Goal: Task Accomplishment & Management: Manage account settings

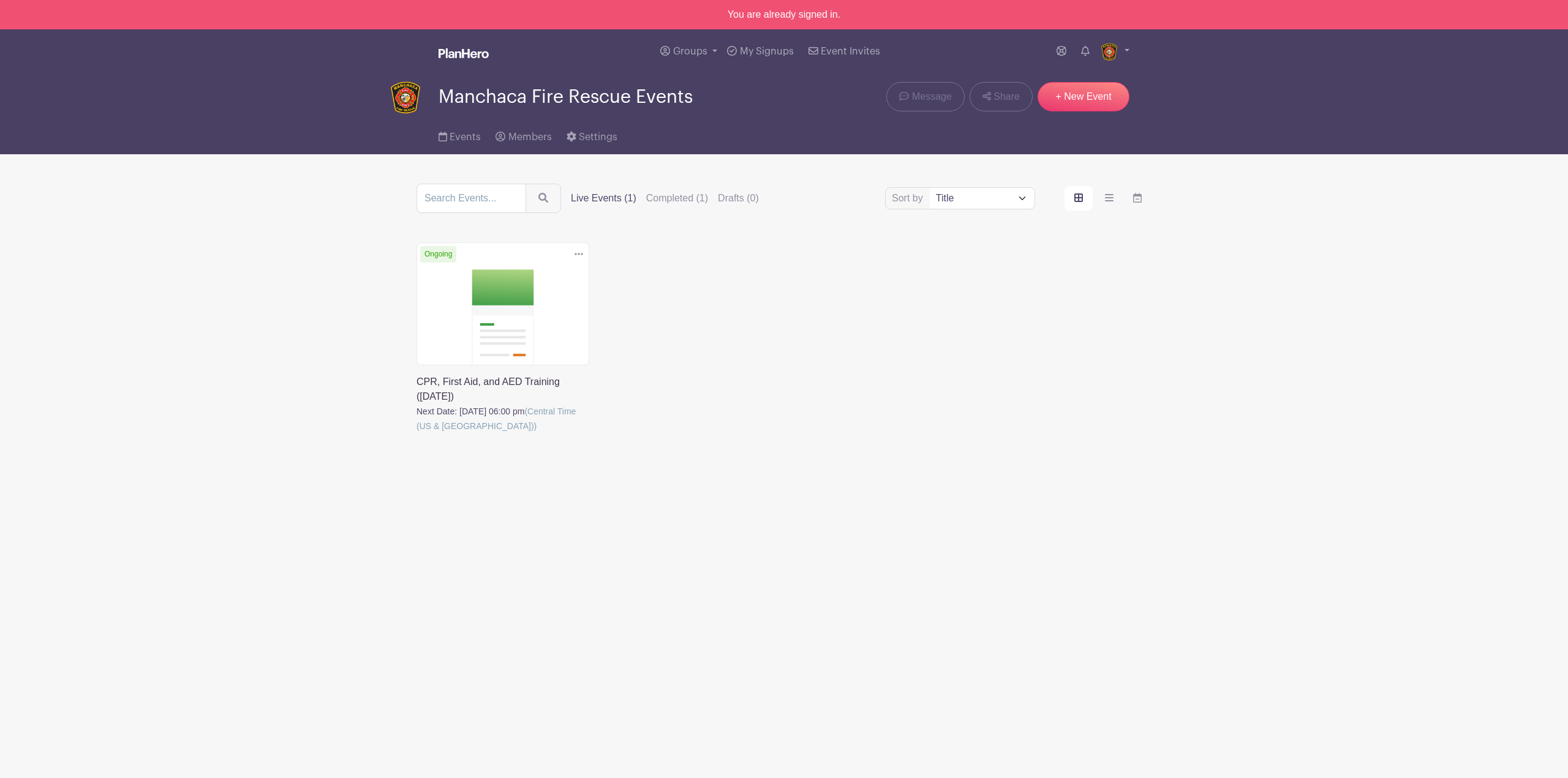
click at [417, 434] on link at bounding box center [417, 434] width 0 height 0
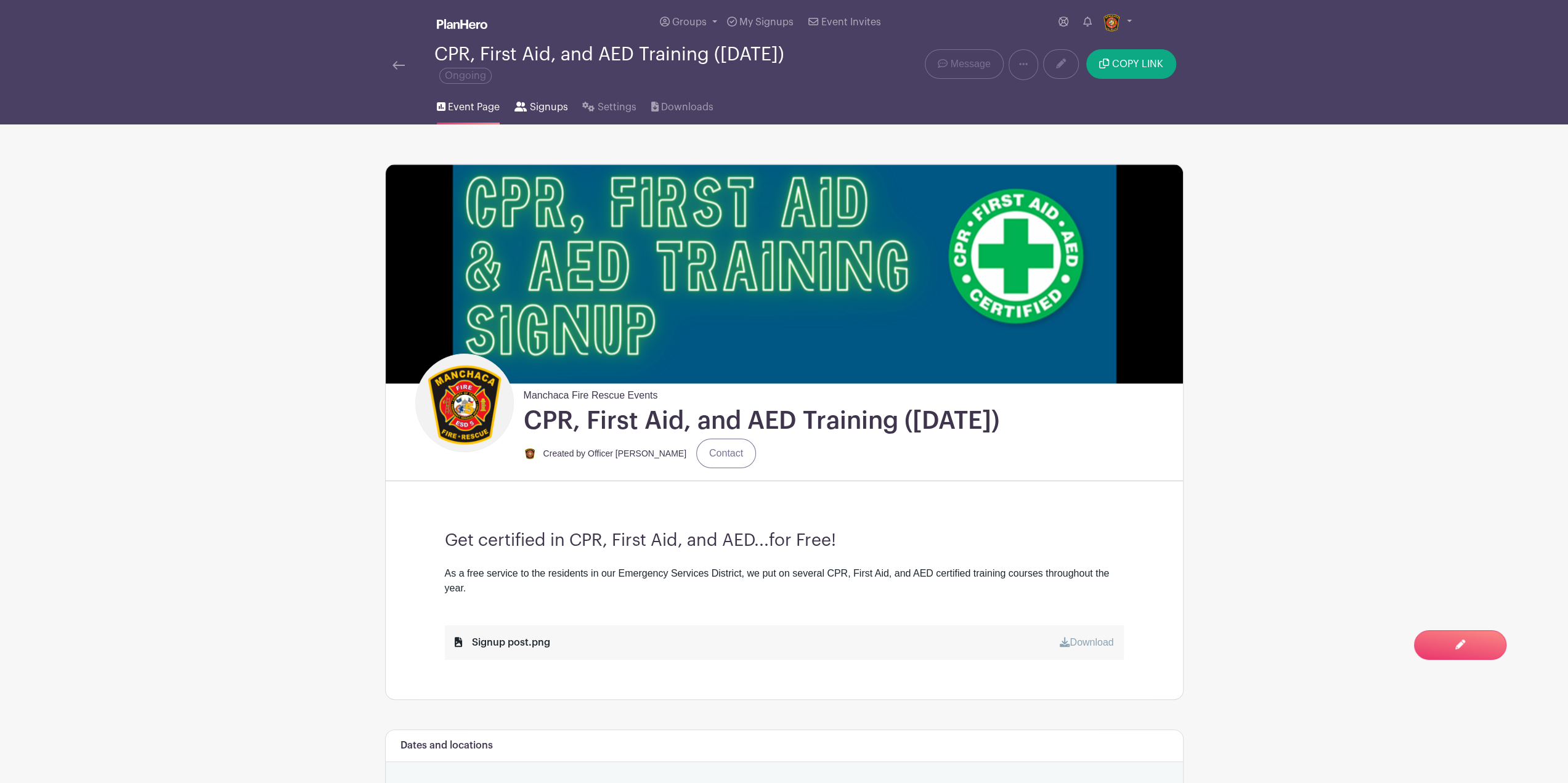
click at [562, 116] on link "Signups" at bounding box center [540, 104] width 53 height 39
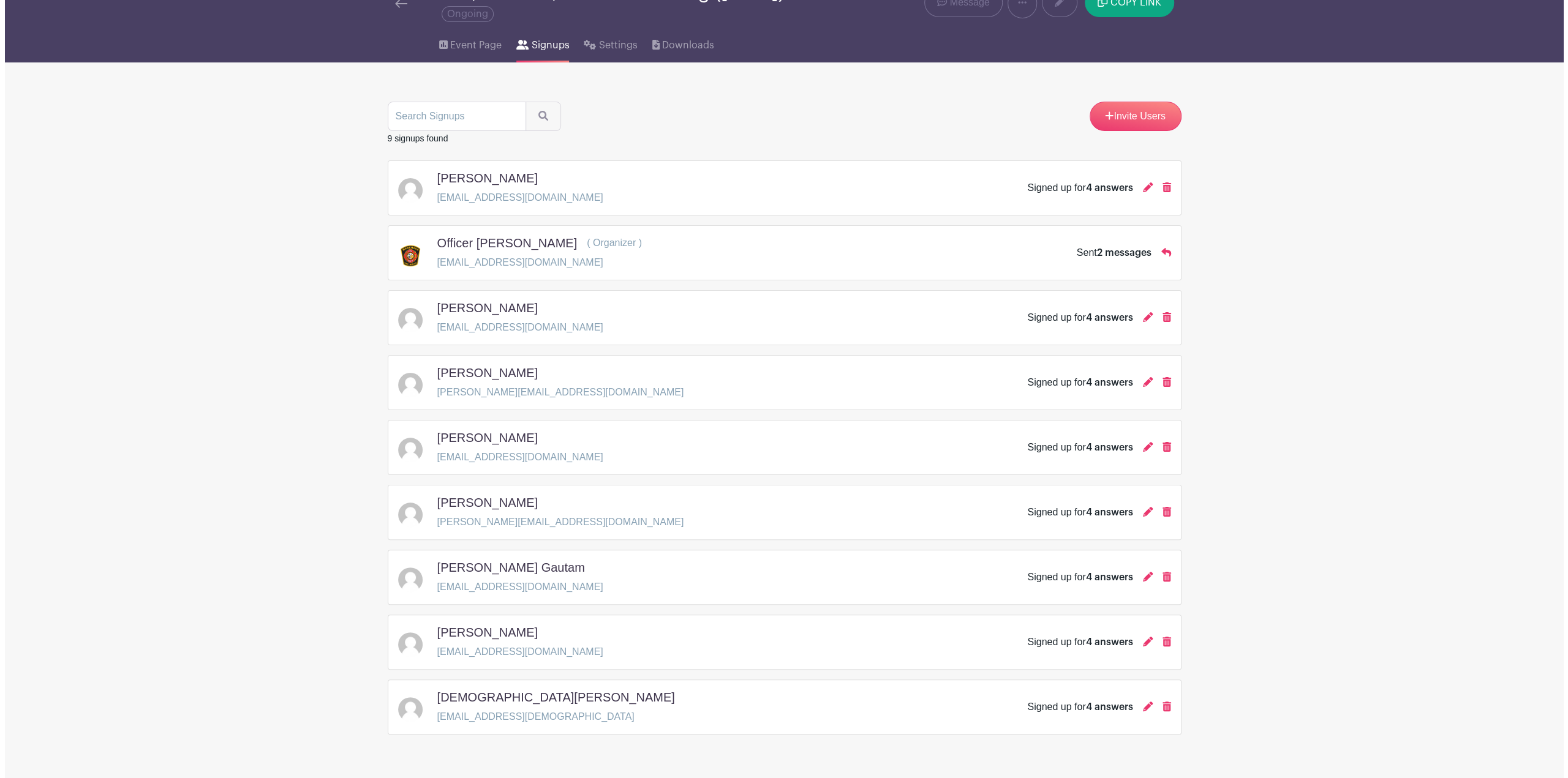
scroll to position [90, 0]
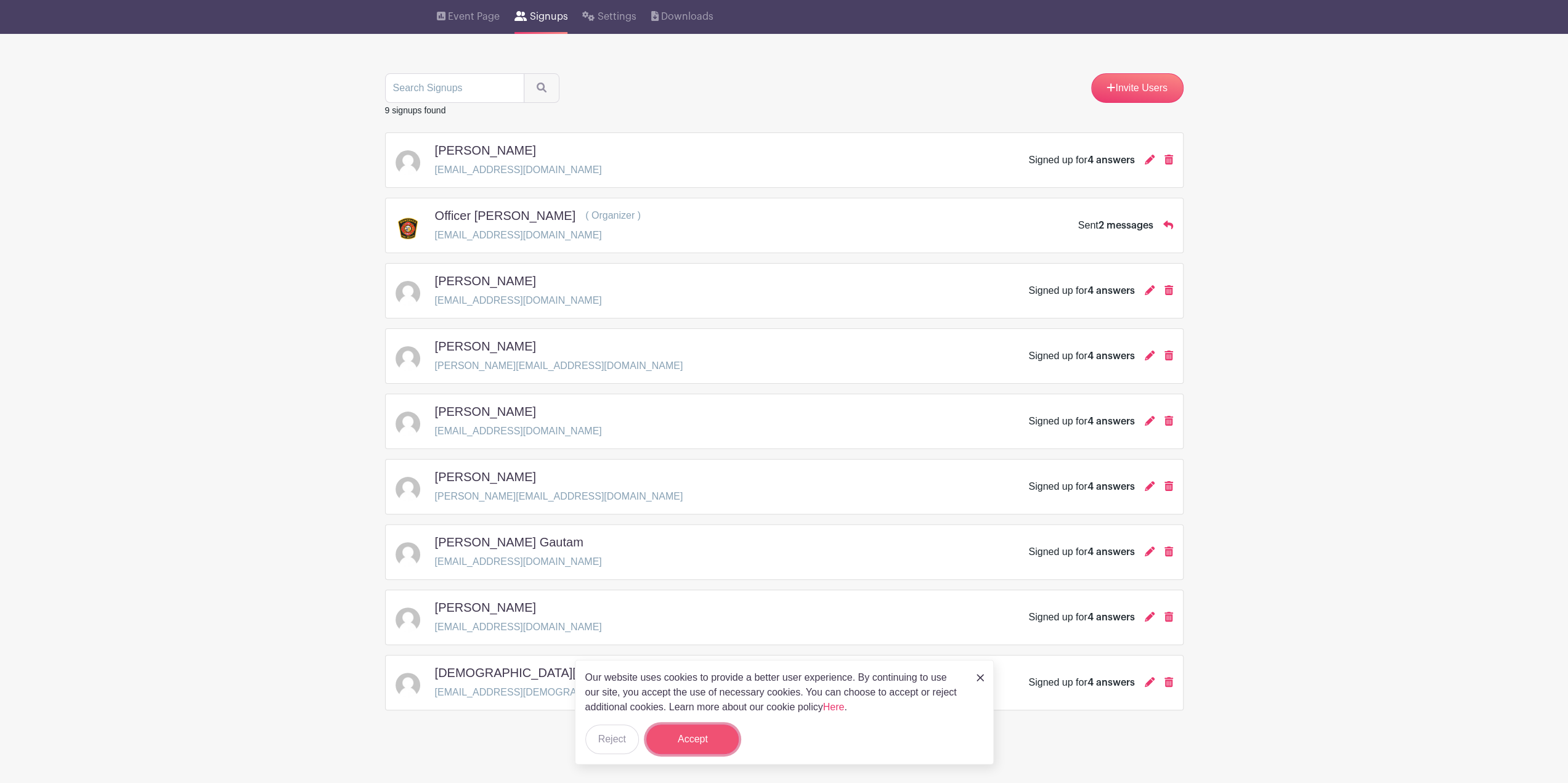
click at [684, 737] on button "Accept" at bounding box center [693, 739] width 93 height 29
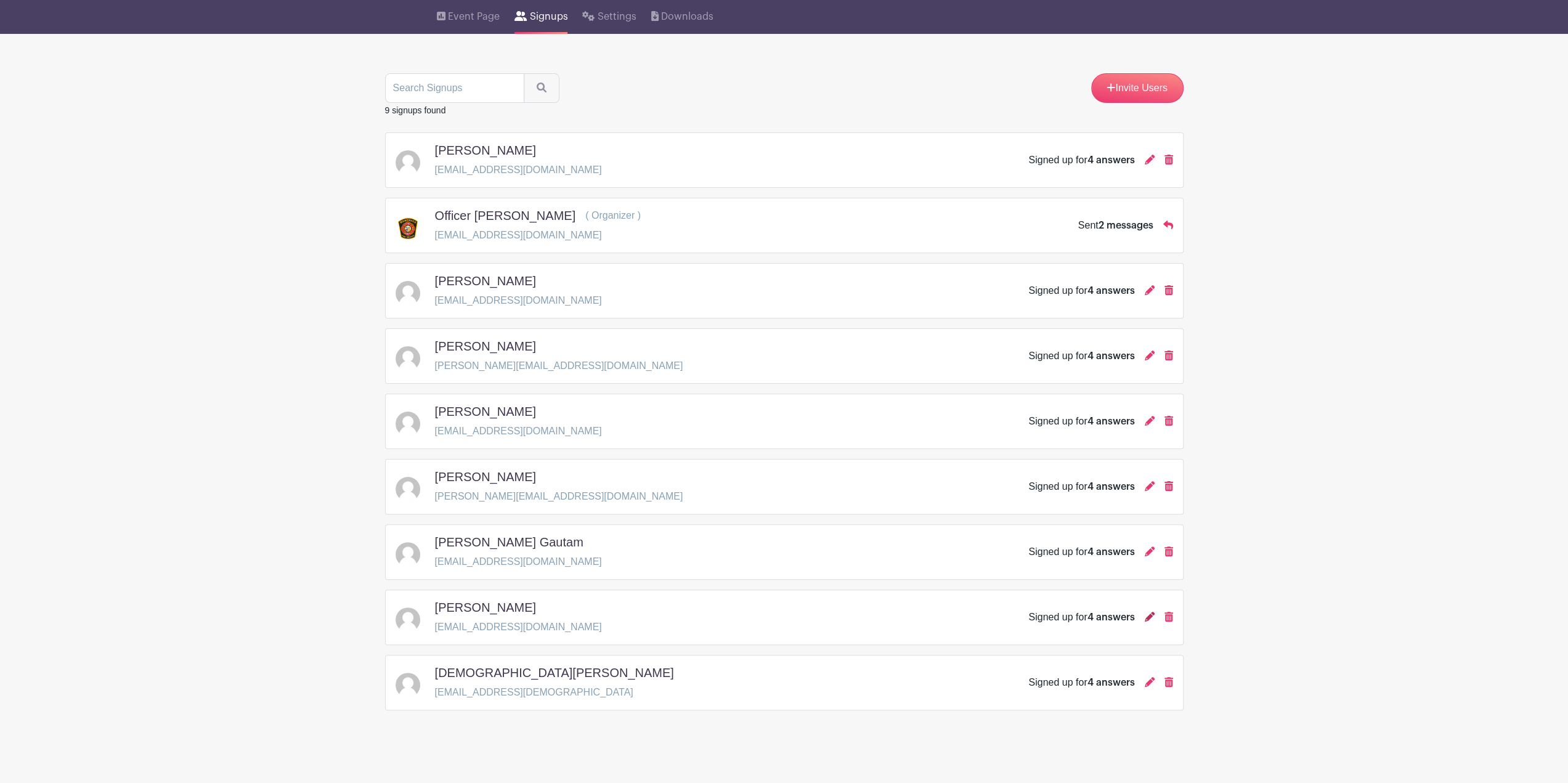
click at [1153, 613] on icon at bounding box center [1150, 616] width 10 height 10
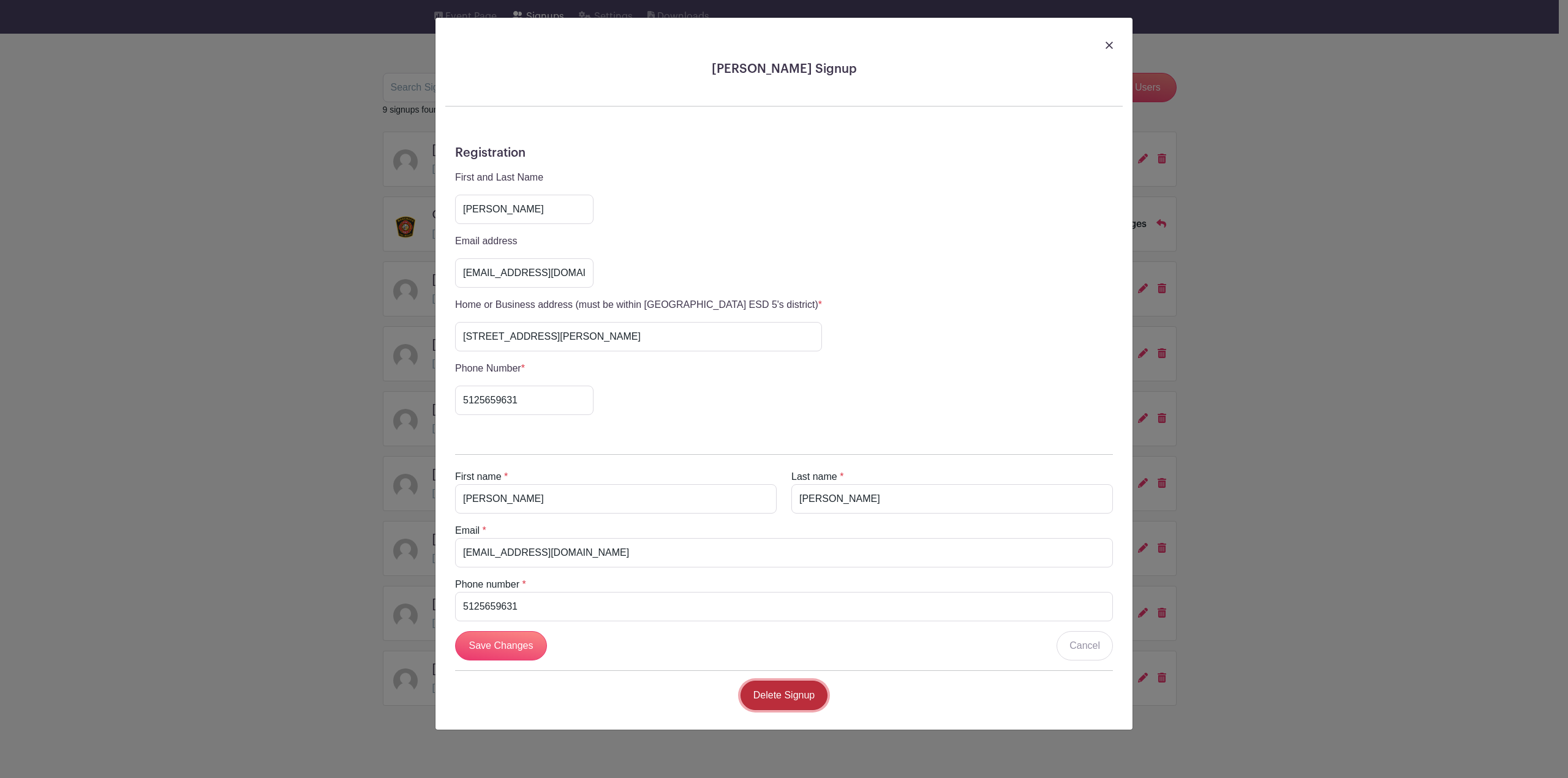
click at [802, 689] on link "Delete Signup" at bounding box center [784, 695] width 87 height 29
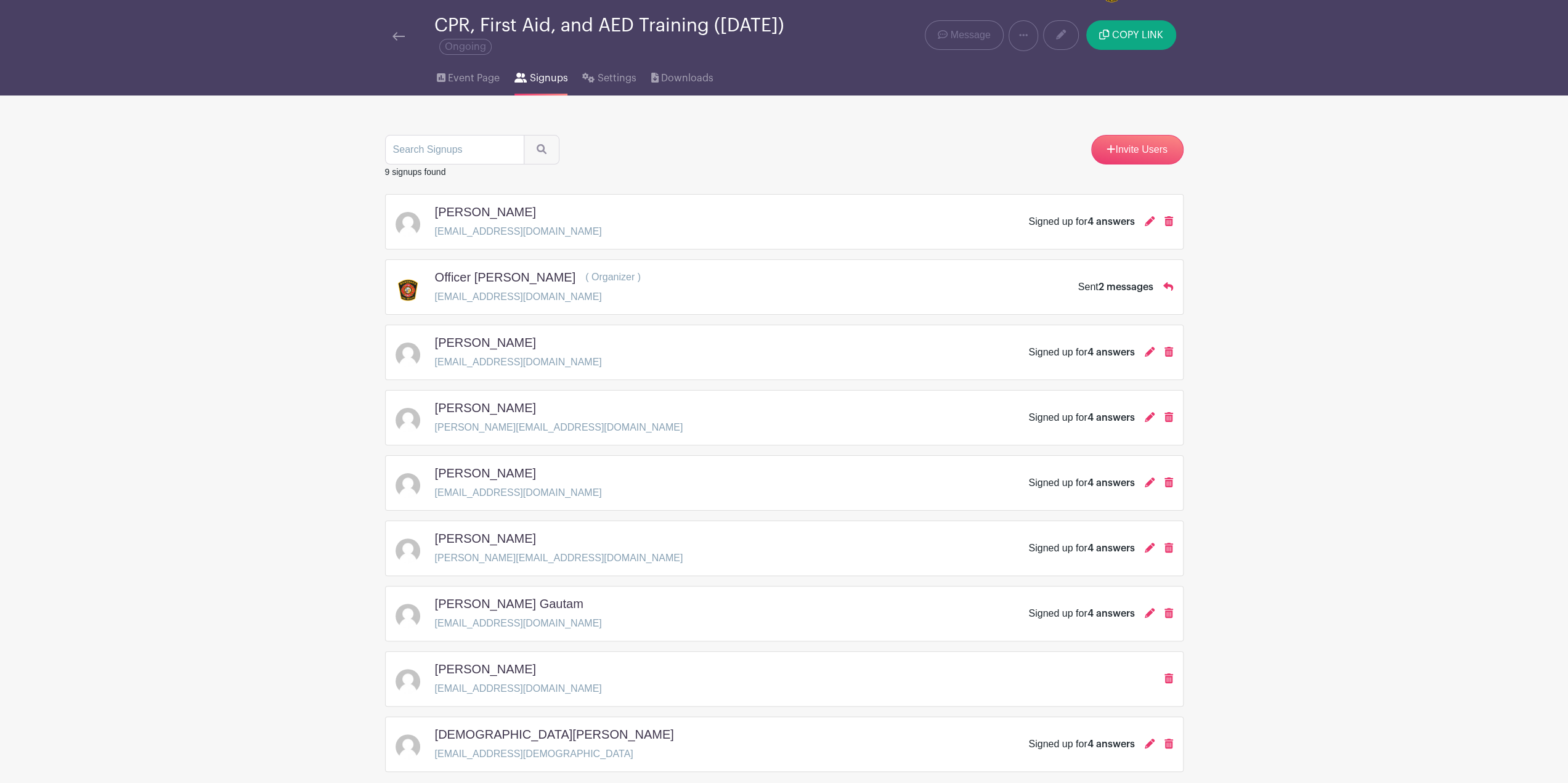
scroll to position [0, 0]
